Goal: Task Accomplishment & Management: Manage account settings

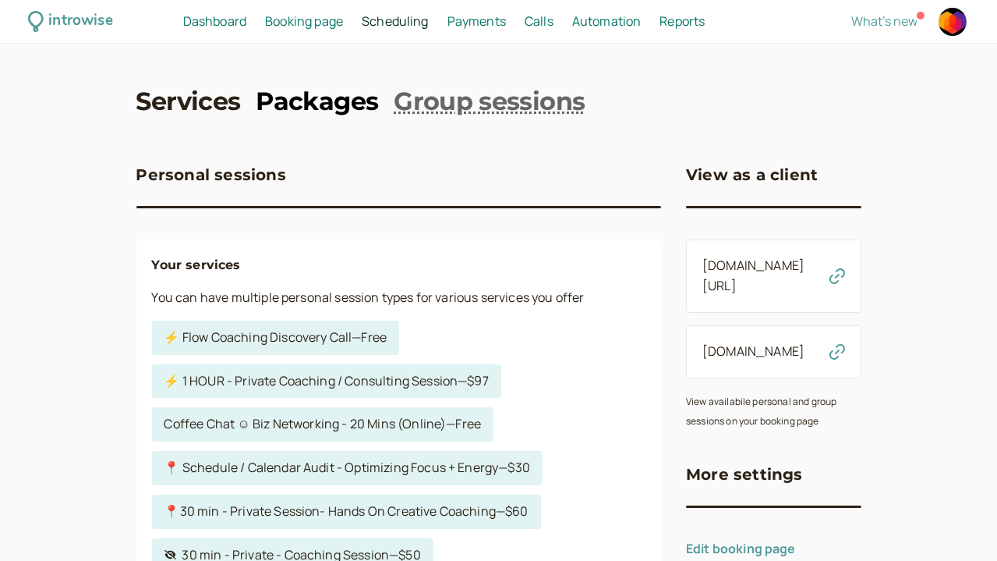
click at [307, 102] on link "Packages" at bounding box center [317, 101] width 122 height 35
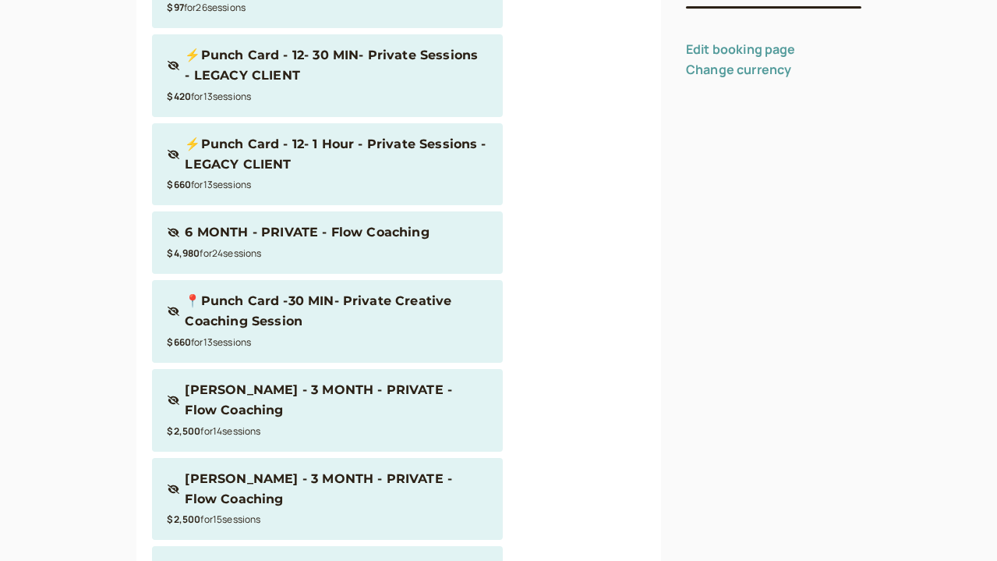
scroll to position [619, 0]
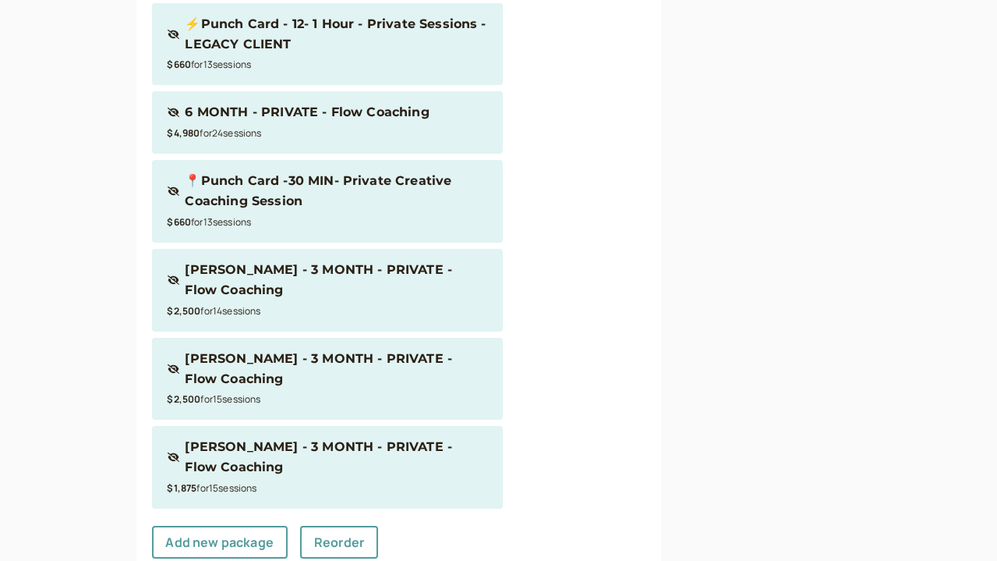
click at [221, 300] on div "$2,500 for 14 session s" at bounding box center [328, 310] width 320 height 20
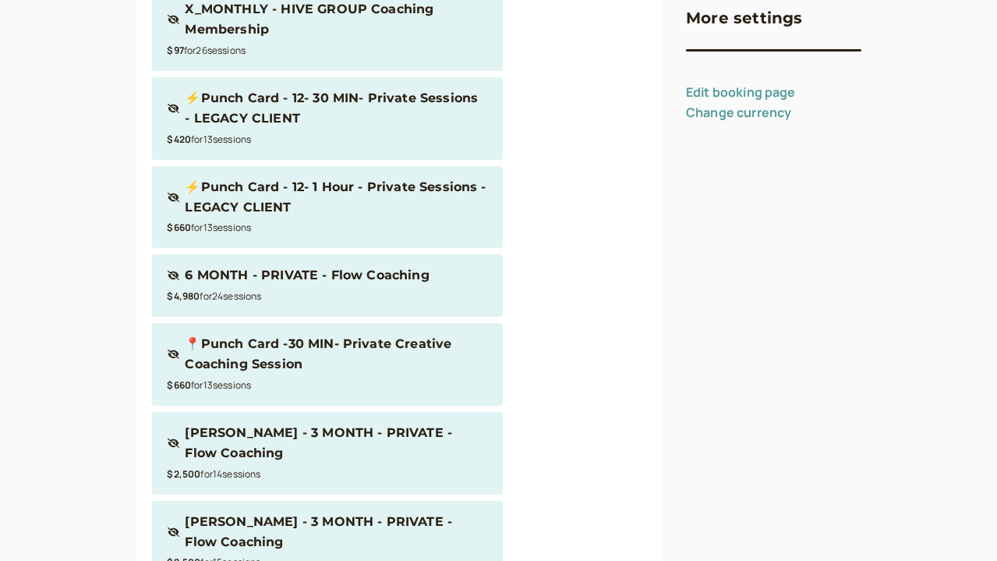
scroll to position [449, 0]
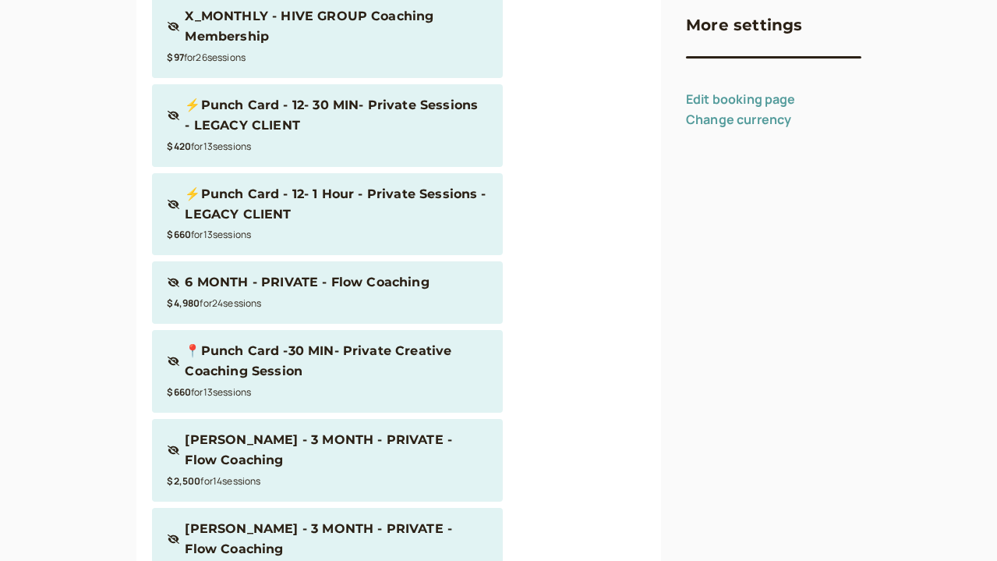
click at [284, 218] on div "⚡️Punch Card - 12- 1 Hour - Private Sessions - LEGACY CLIENT" at bounding box center [337, 204] width 302 height 41
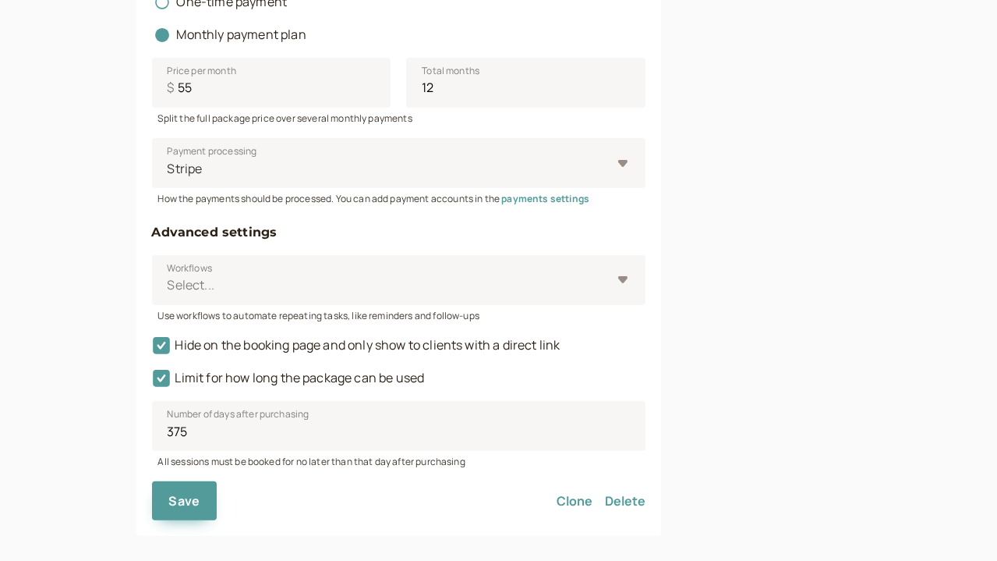
scroll to position [1028, 0]
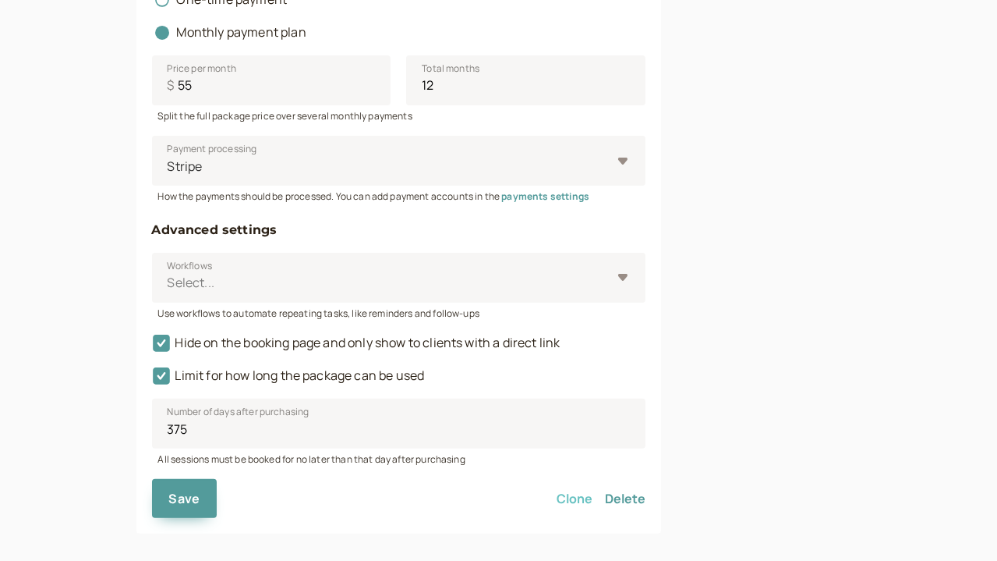
click at [557, 482] on button "Clone" at bounding box center [575, 498] width 36 height 39
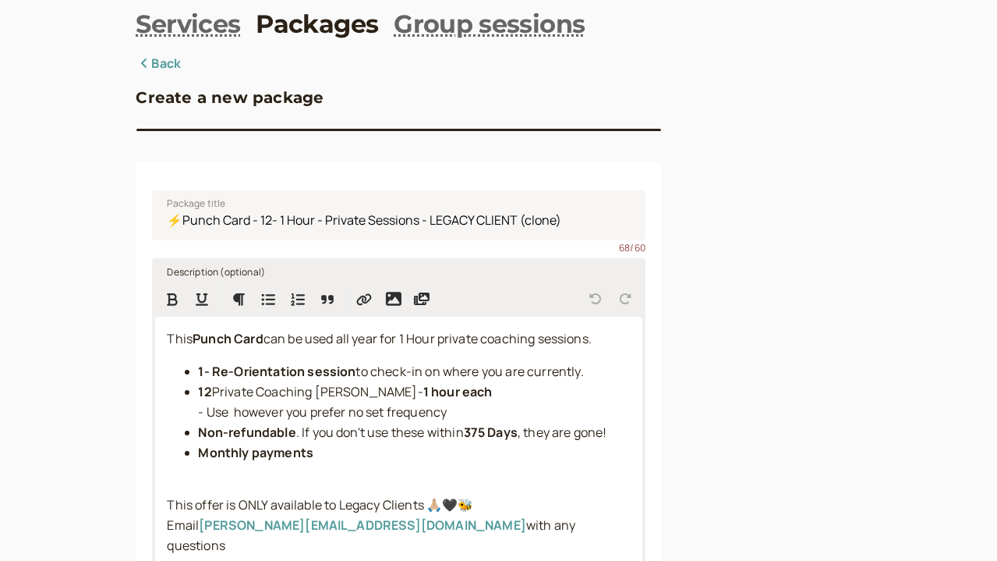
scroll to position [147, 0]
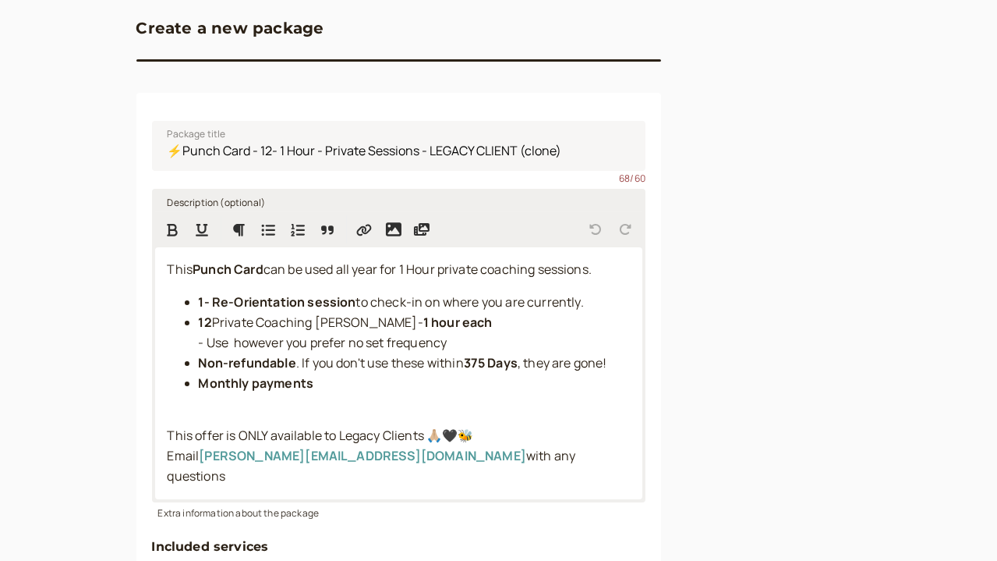
click at [331, 275] on span "can be used all year for 1 Hour private coaching sessions." at bounding box center [428, 268] width 328 height 17
click at [212, 324] on span "Private Coaching [PERSON_NAME]-" at bounding box center [317, 322] width 211 height 17
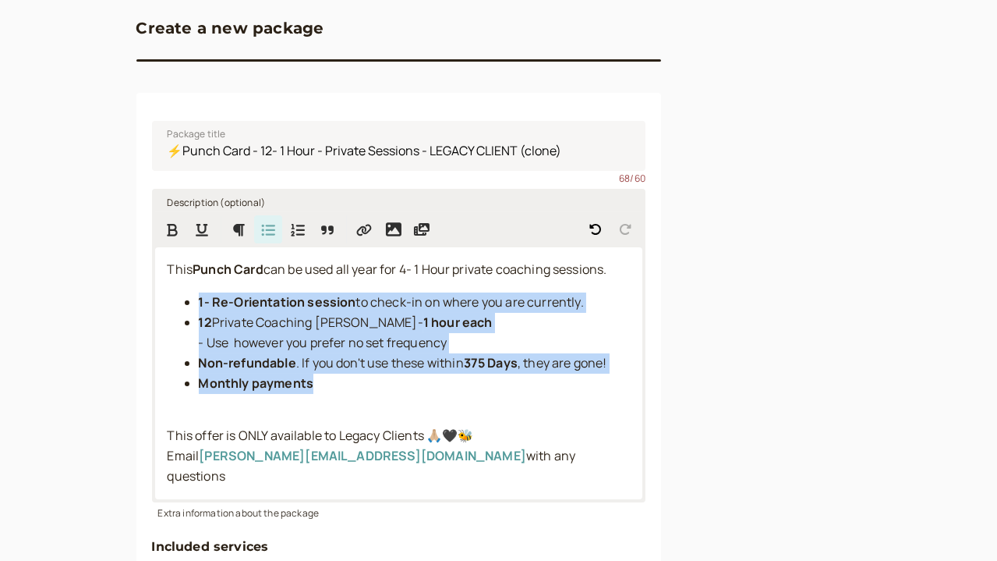
drag, startPoint x: 126, startPoint y: 306, endPoint x: 295, endPoint y: 381, distance: 185.4
click at [295, 381] on ul "1- Re-Orientation session to check-in on where you are currently. 12 Private Co…" at bounding box center [399, 352] width 463 height 121
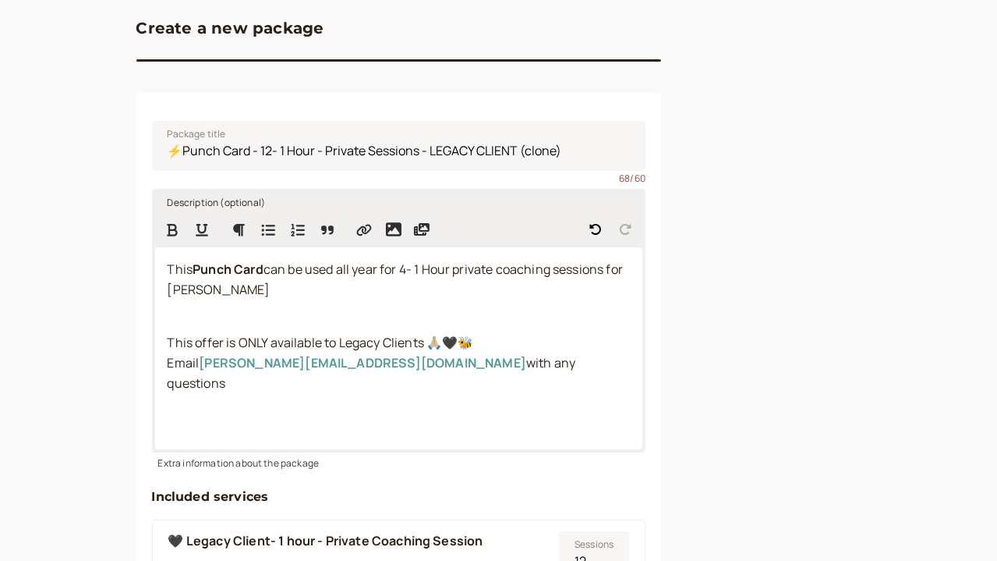
click at [260, 334] on div "This Punch Card can be used all year for 4- 1 Hour private coaching sessions fo…" at bounding box center [399, 348] width 488 height 202
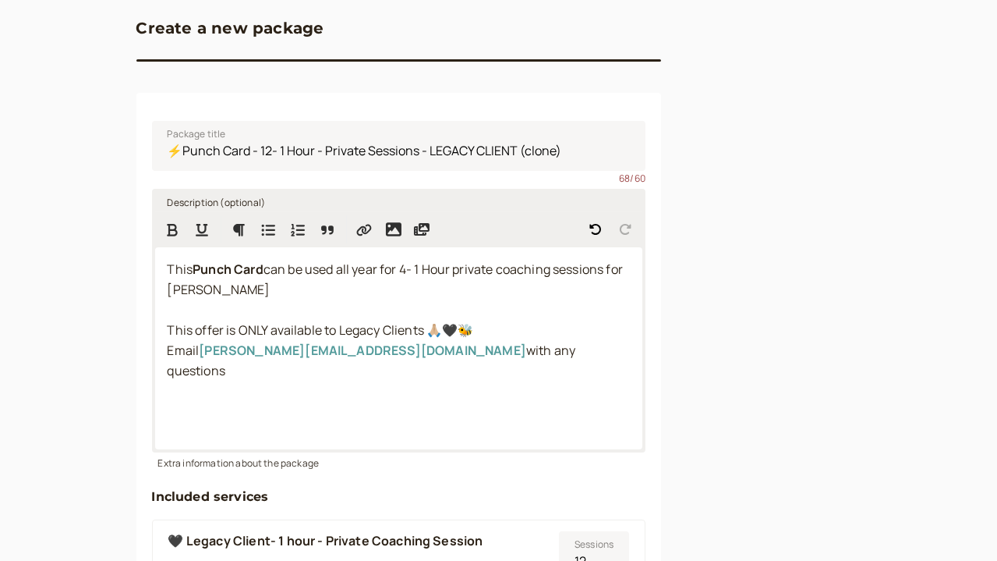
click at [275, 381] on div "This Punch Card can be used all year for 4- 1 Hour private coaching sessions fo…" at bounding box center [399, 348] width 488 height 202
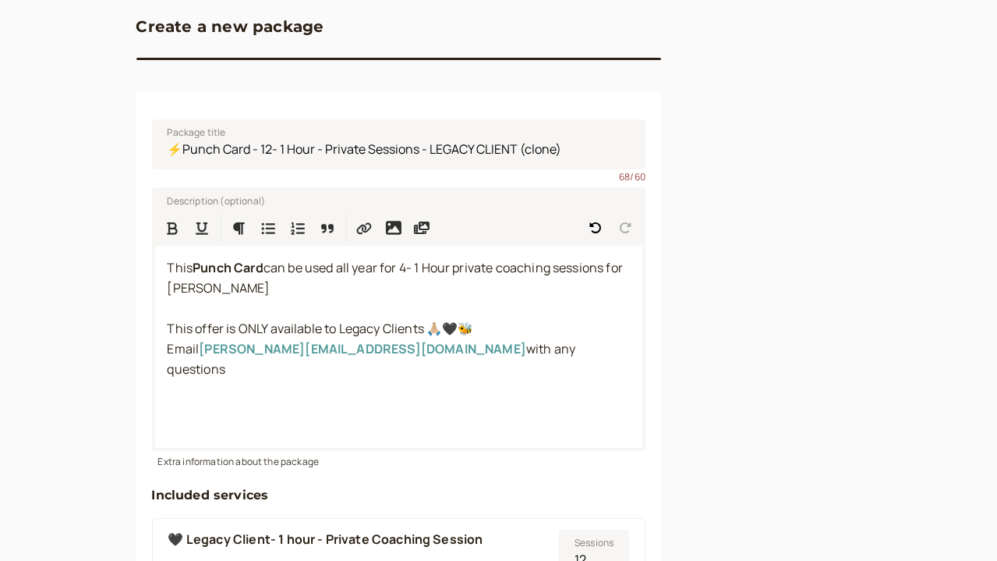
scroll to position [606, 0]
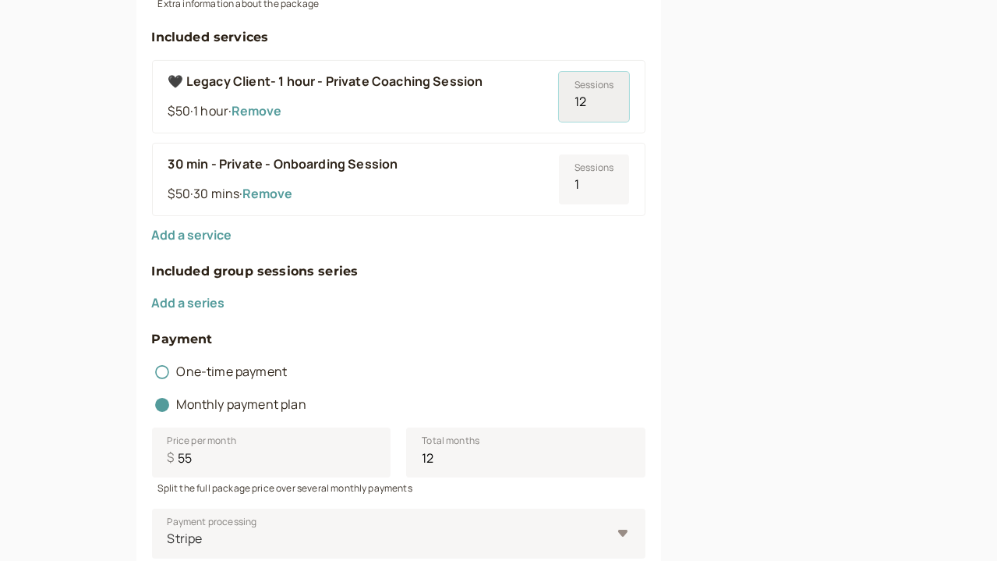
type input "11"
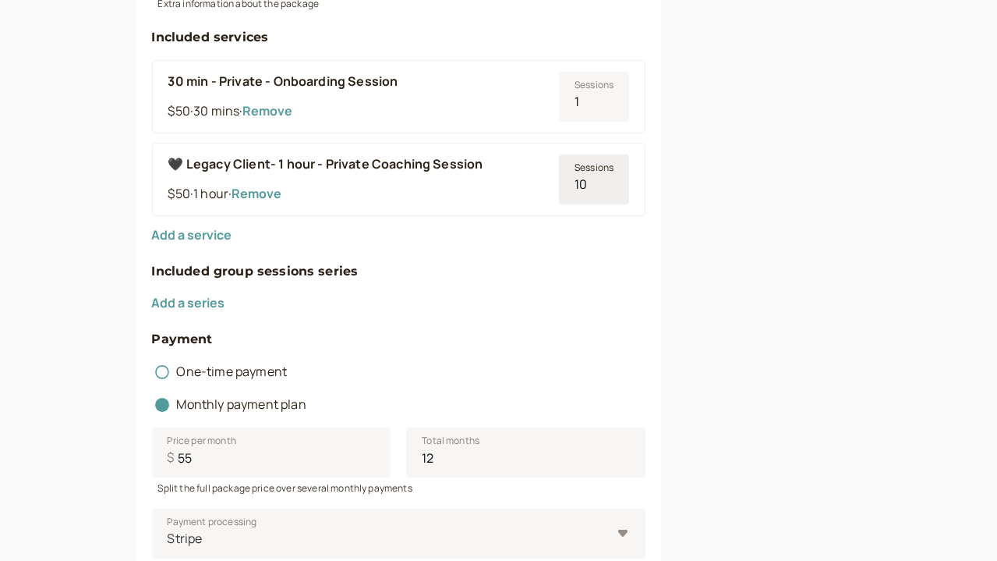
click at [559, 194] on input "10" at bounding box center [594, 179] width 70 height 50
click at [559, 193] on input "9" at bounding box center [594, 179] width 70 height 50
click at [559, 193] on input "8" at bounding box center [594, 179] width 70 height 50
click at [559, 193] on input "7" at bounding box center [594, 179] width 70 height 50
click at [559, 193] on input "6" at bounding box center [594, 179] width 70 height 50
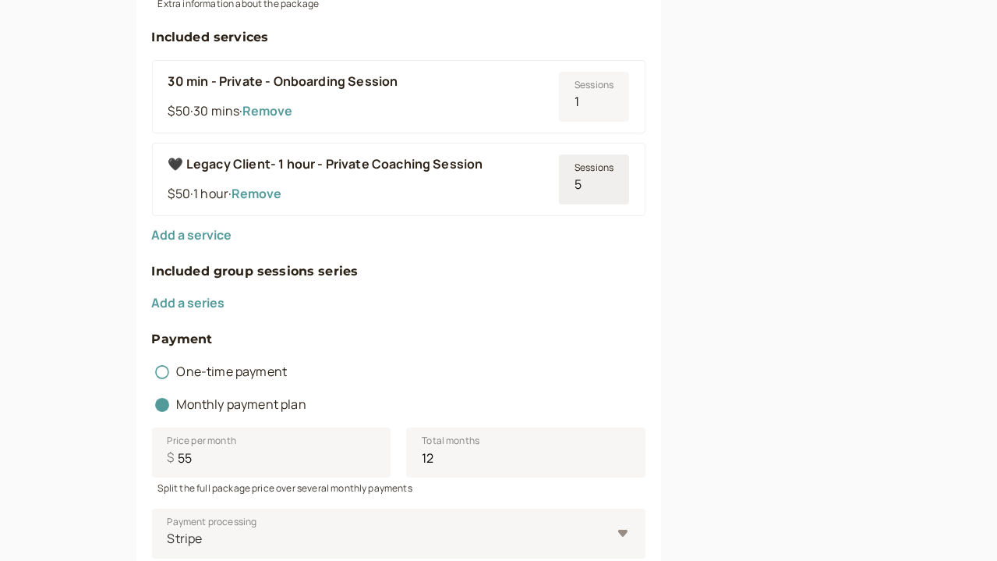
click at [559, 192] on input "5" at bounding box center [594, 179] width 70 height 50
type input "4"
click at [559, 191] on input "4" at bounding box center [594, 179] width 70 height 50
type input "0"
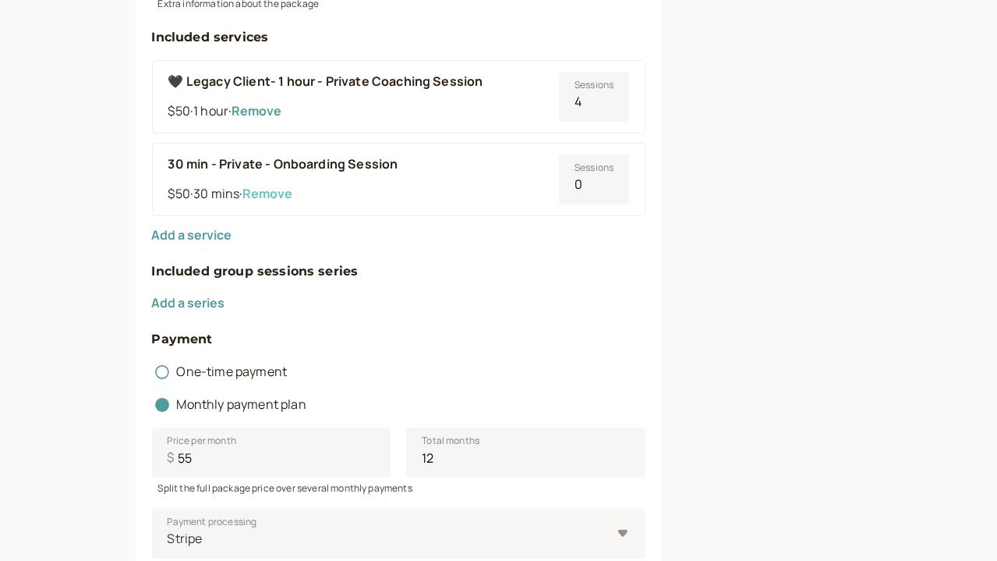
click at [243, 199] on button "Remove" at bounding box center [268, 193] width 50 height 14
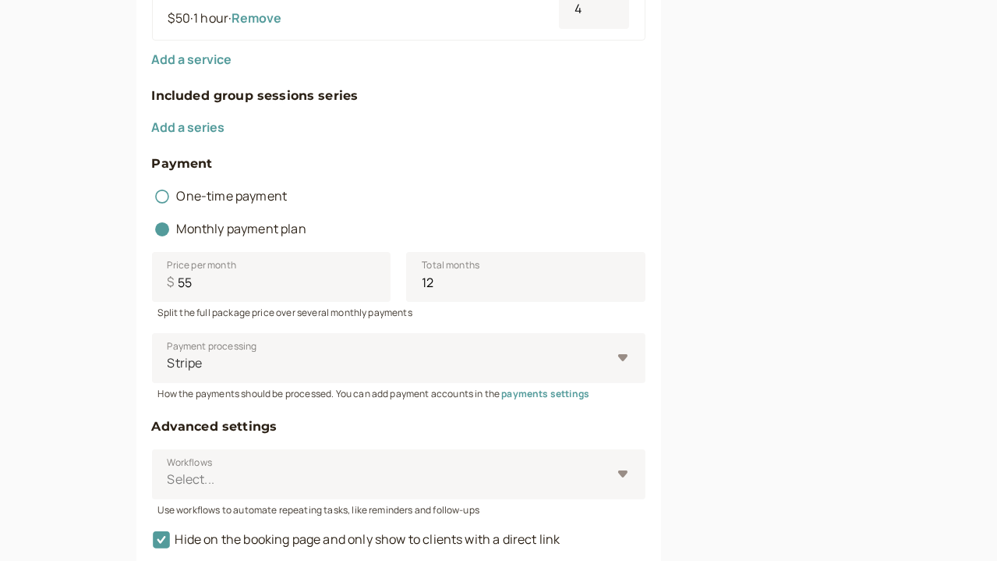
scroll to position [720, 0]
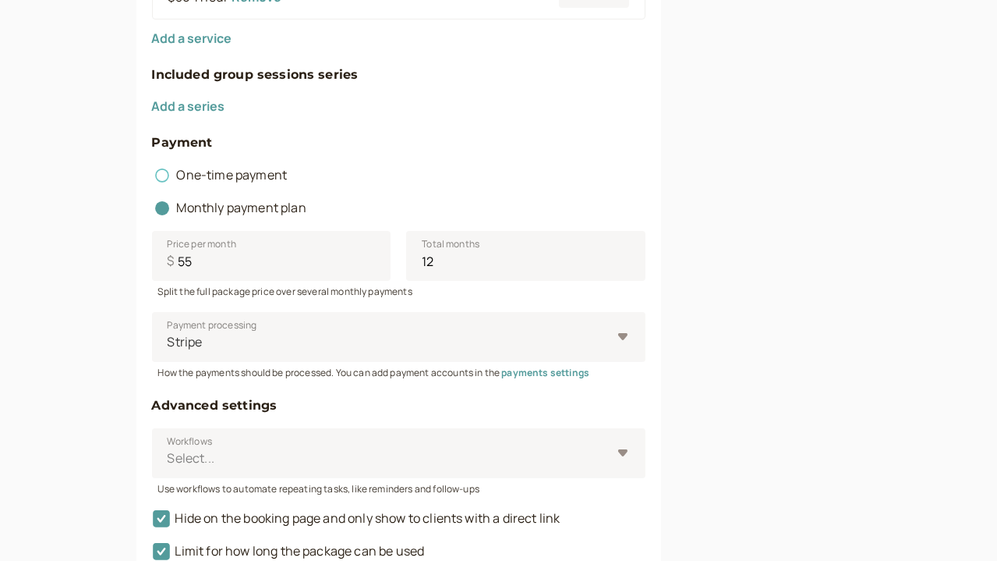
click at [157, 178] on circle at bounding box center [161, 175] width 9 height 9
click at [152, 179] on input "One-time payment" at bounding box center [152, 179] width 0 height 0
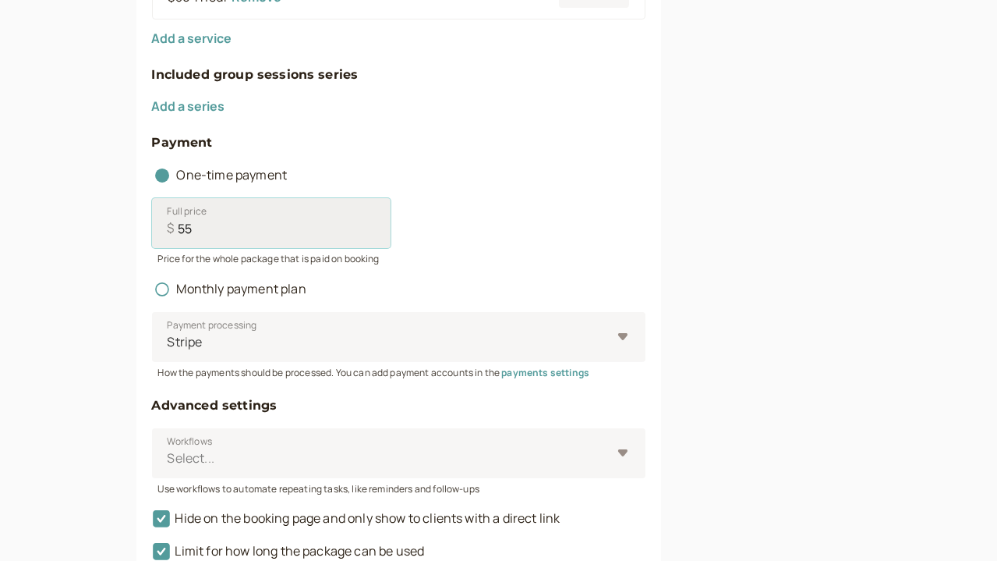
click at [200, 225] on input "55" at bounding box center [271, 223] width 239 height 50
type input "5"
type input "0"
click at [480, 225] on div "Full price $ 0" at bounding box center [399, 223] width 494 height 50
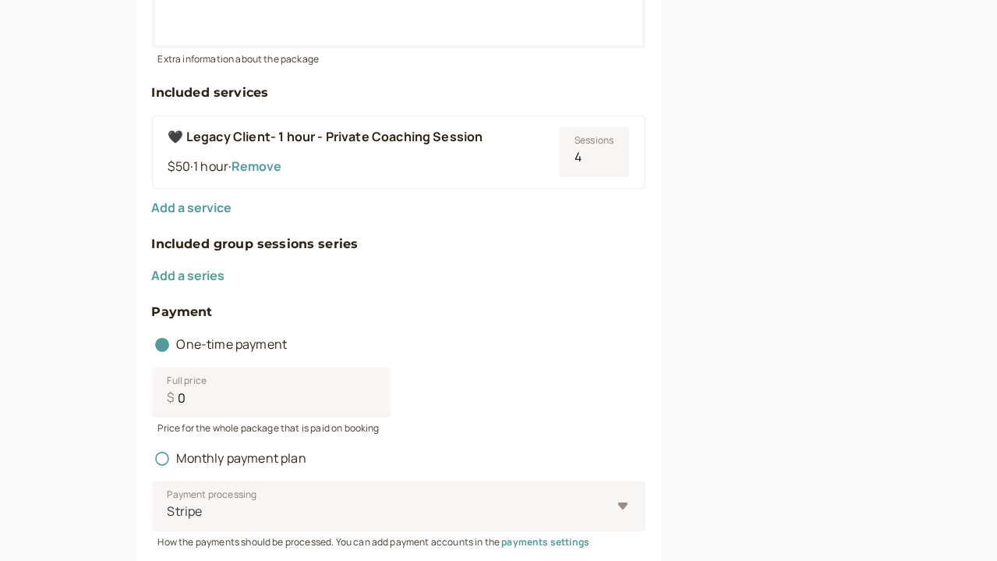
scroll to position [0, 0]
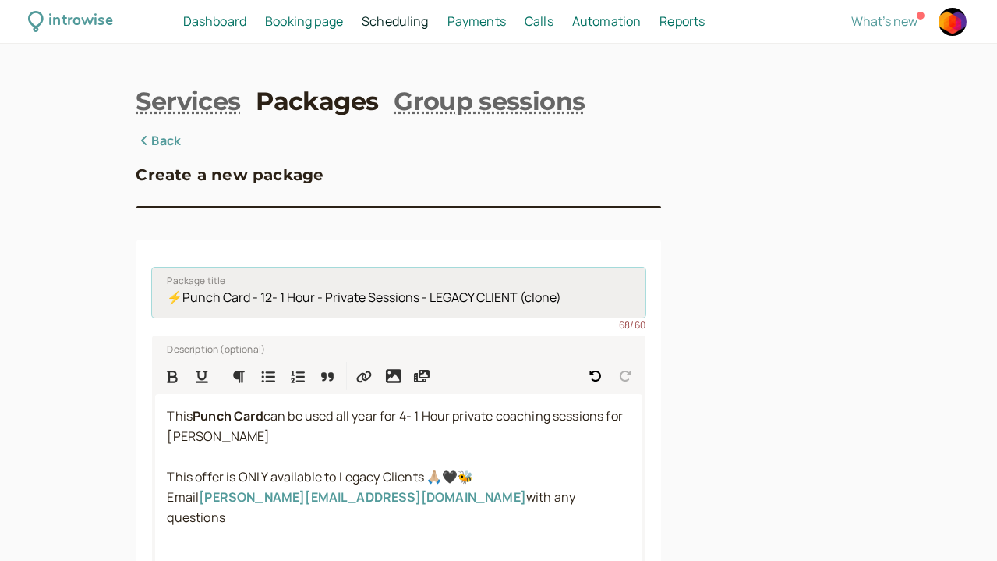
click at [204, 303] on input "⚡️Punch Card - 12- 1 Hour - Private Sessions - LEGACY CLIENT (clone)" at bounding box center [399, 292] width 494 height 50
drag, startPoint x: 183, startPoint y: 299, endPoint x: 193, endPoint y: 301, distance: 9.5
click at [193, 301] on input "⚡️Punch Card - 12- 1 Hour - Private Sessions - LEGACY CLIENT (clone)" at bounding box center [399, 292] width 494 height 50
click at [225, 304] on input "⚡️Punch Card -4- 1 Hour - Private Sessions - LEGACY CLIENT (clone)" at bounding box center [399, 292] width 494 height 50
drag, startPoint x: 392, startPoint y: 298, endPoint x: 487, endPoint y: 298, distance: 94.4
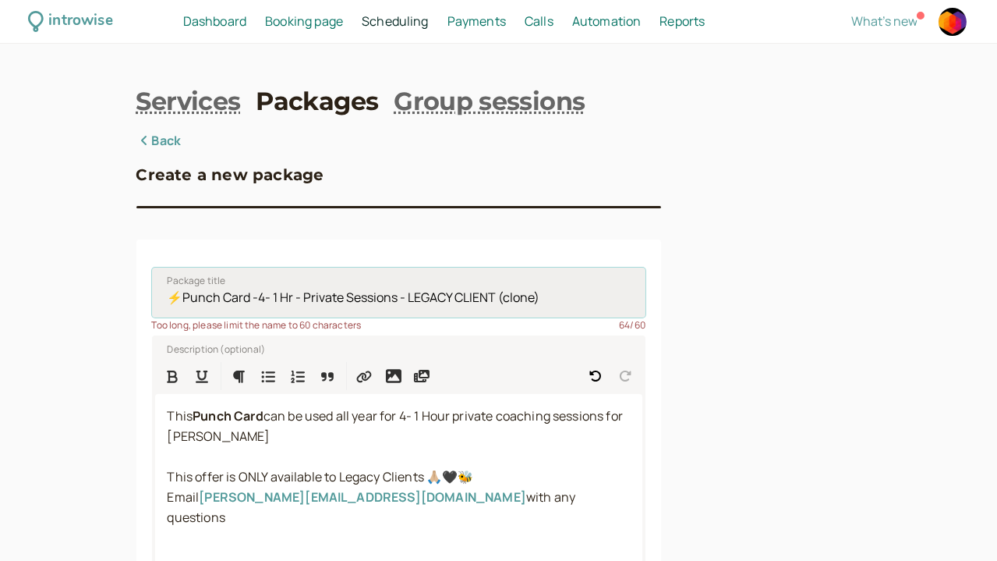
click at [487, 298] on input "⚡️Punch Card -4- 1 Hr - Private Sessions - LEGACY CLIENT (clone)" at bounding box center [399, 292] width 494 height 50
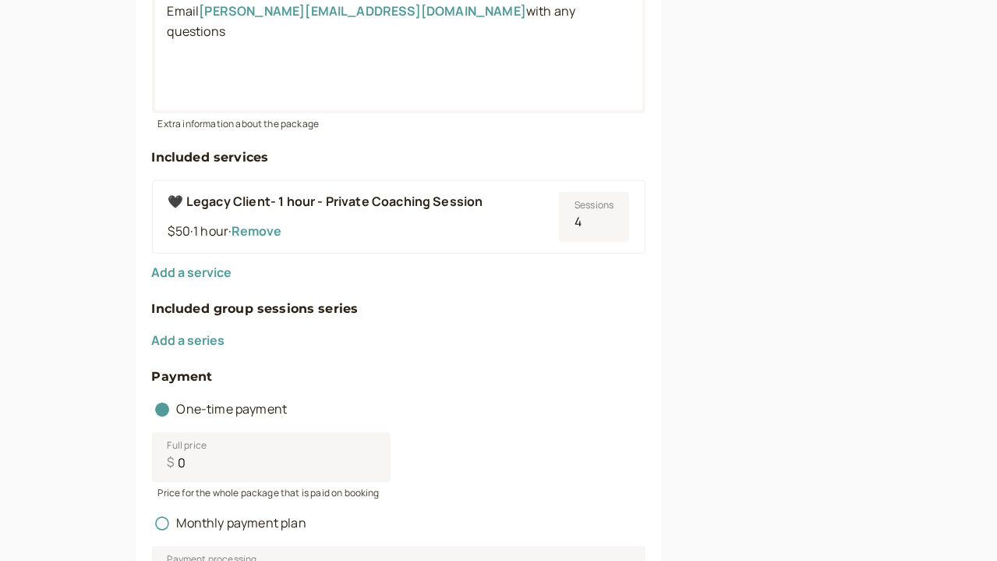
scroll to position [916, 0]
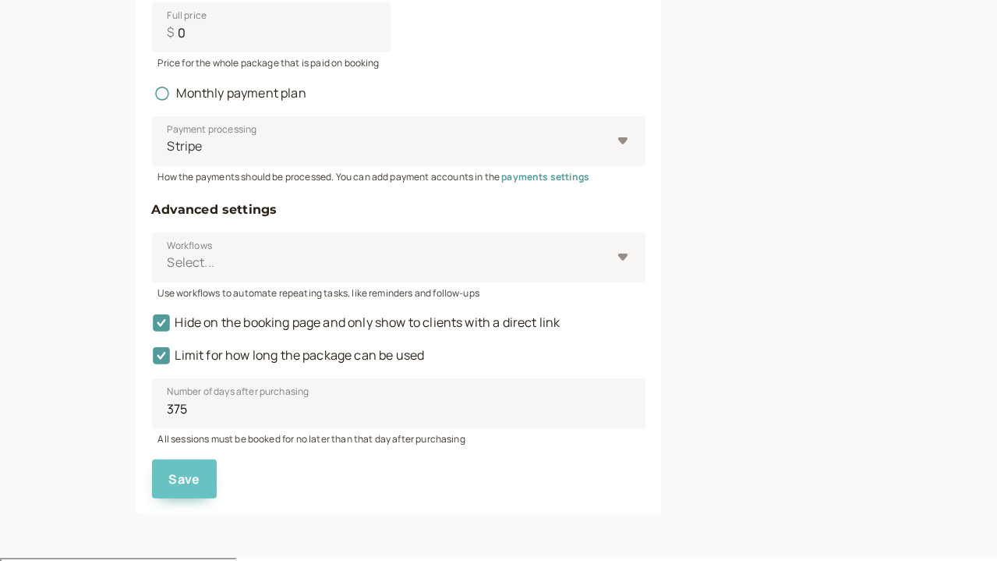
type input "⚡️Punch Card -4- 1 Hr - Private Creative Coaching Sessions"
click at [152, 480] on button "Save" at bounding box center [185, 478] width 66 height 39
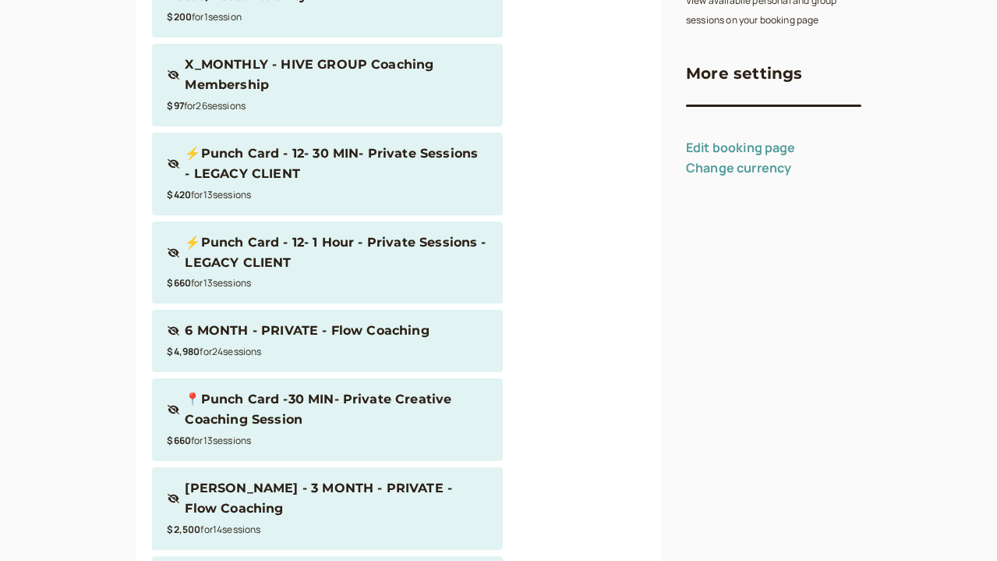
scroll to position [706, 0]
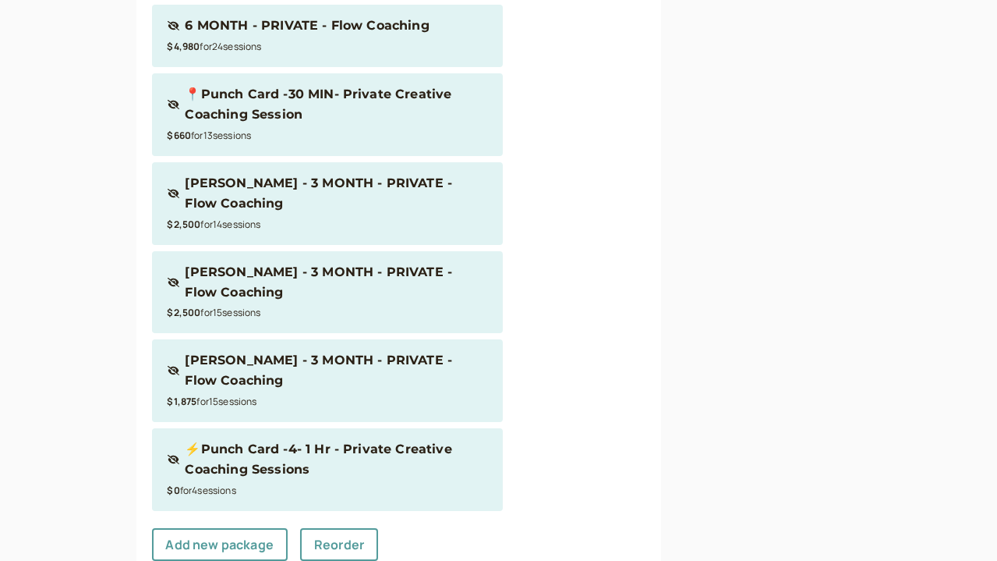
click at [339, 480] on div "$0 for 4 session s" at bounding box center [328, 490] width 320 height 20
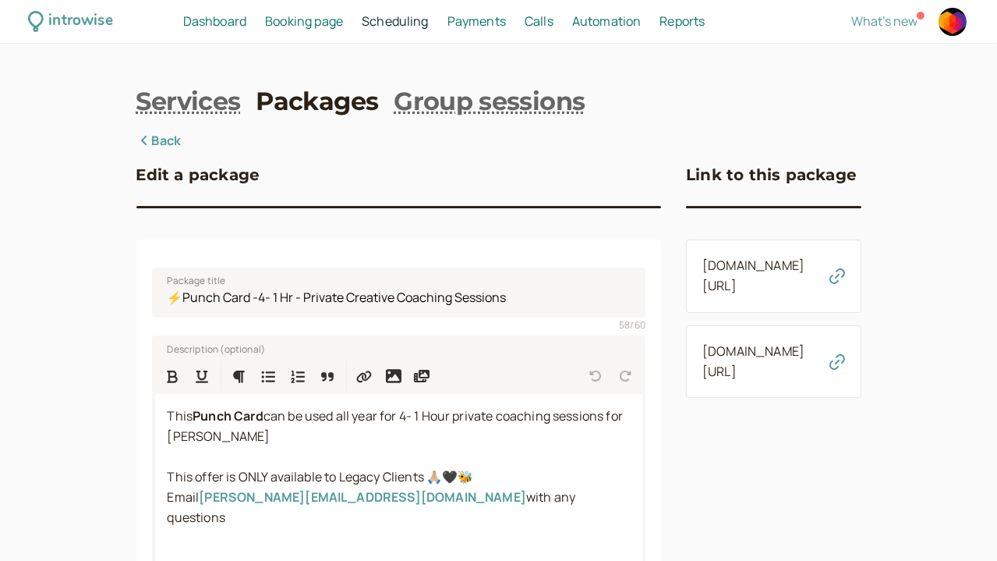
click at [845, 279] on icon "button" at bounding box center [838, 276] width 16 height 16
